Goal: Transaction & Acquisition: Subscribe to service/newsletter

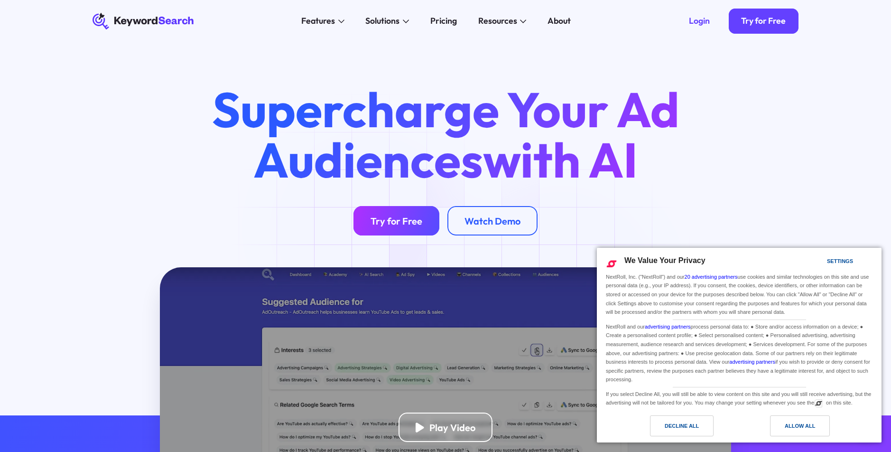
click at [372, 228] on link "Try for Free" at bounding box center [395, 220] width 85 height 29
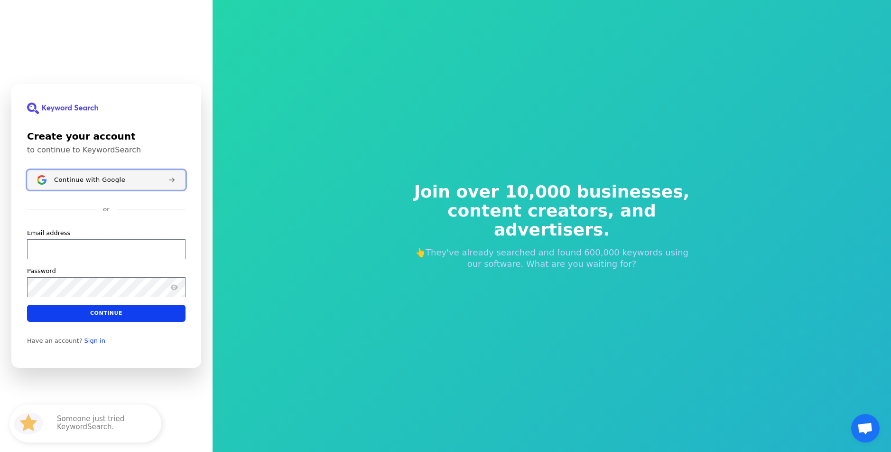
click at [126, 176] on div "Continue with Google" at bounding box center [107, 180] width 106 height 8
